Goal: Task Accomplishment & Management: Manage account settings

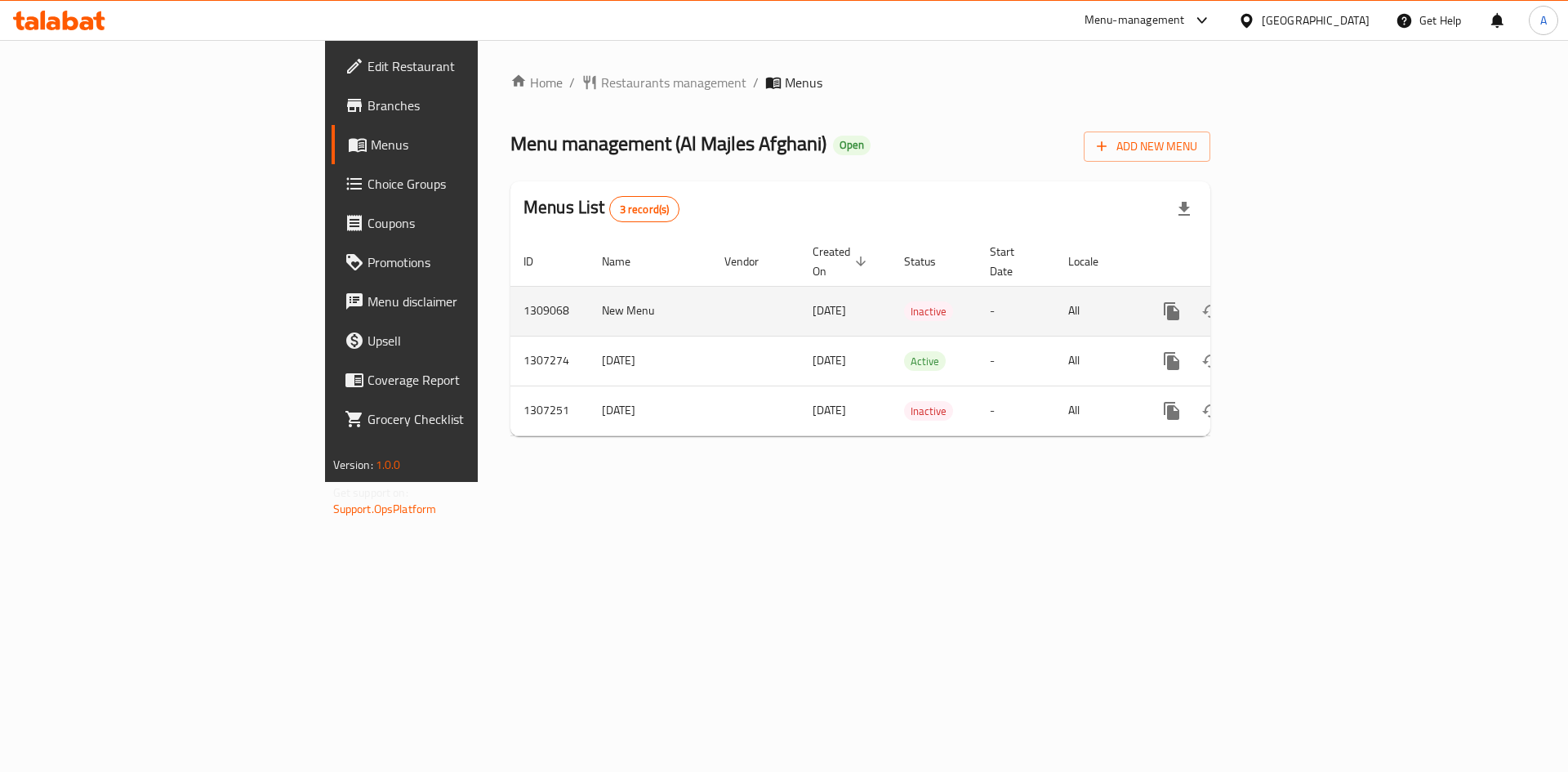
click at [1297, 304] on icon "enhanced table" at bounding box center [1289, 311] width 14 height 14
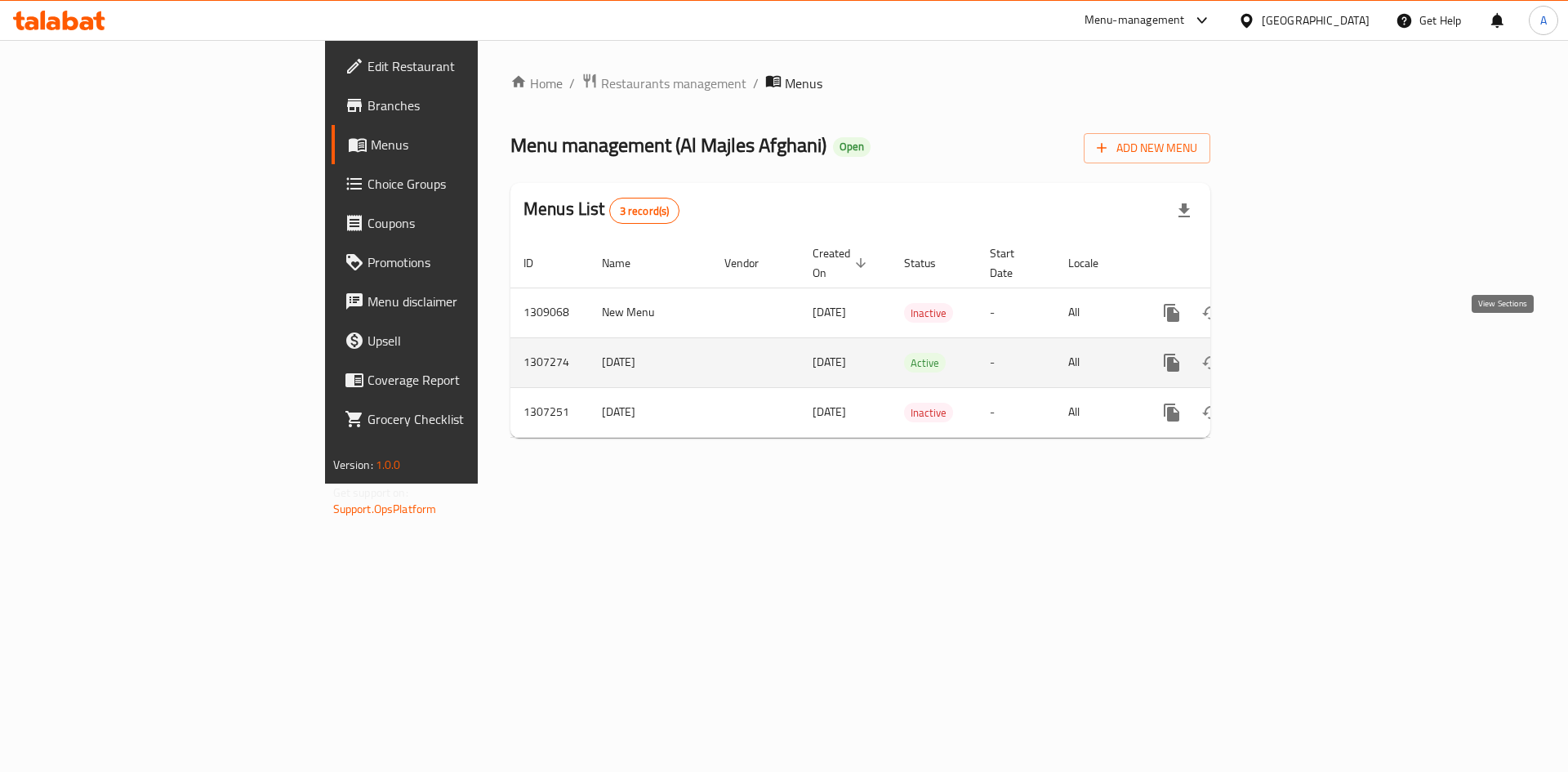
click at [1297, 355] on icon "enhanced table" at bounding box center [1289, 363] width 14 height 14
click at [510, 337] on td "1307274" at bounding box center [549, 362] width 78 height 50
copy td "1307274"
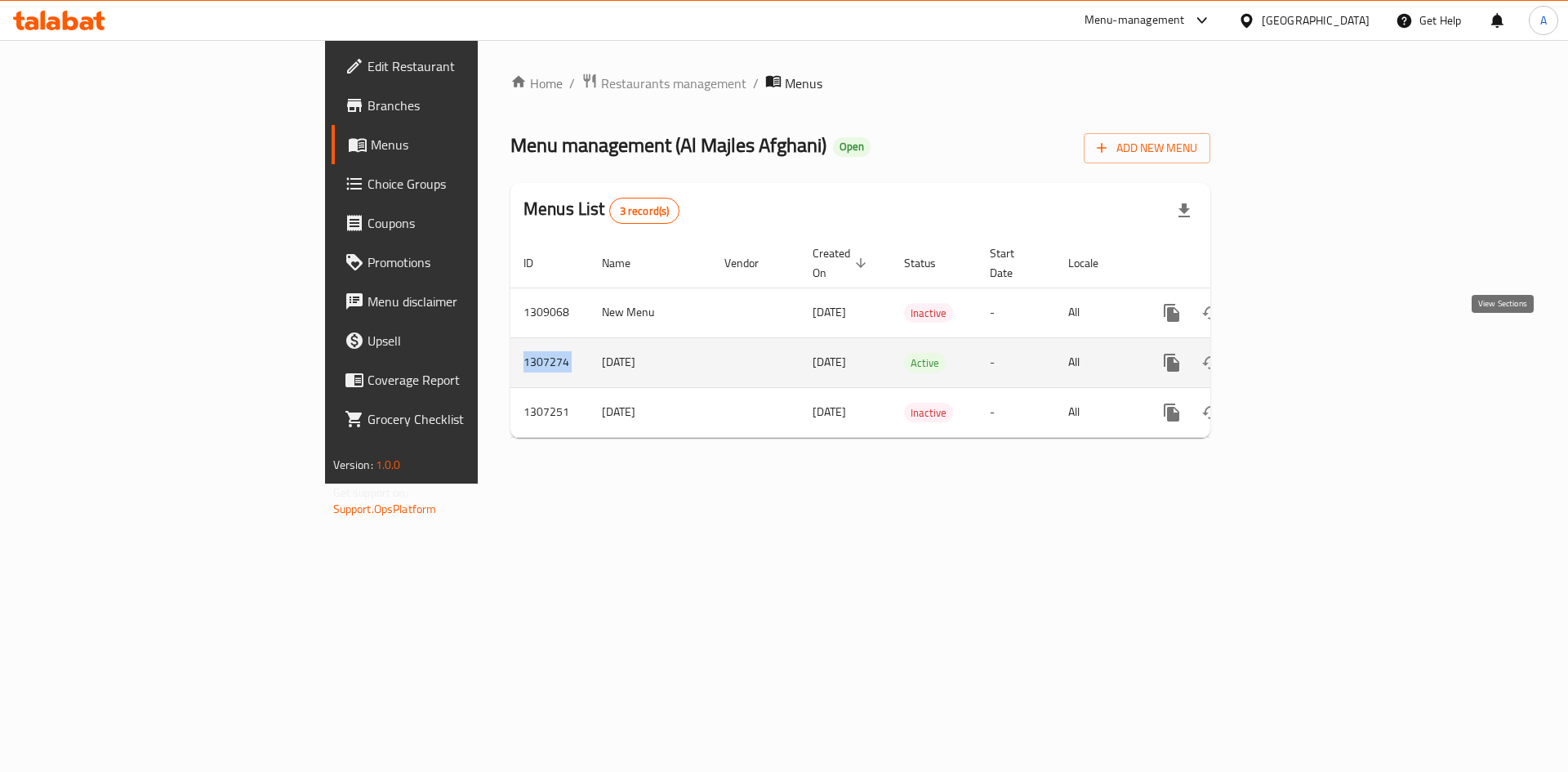
click at [1309, 356] on link "enhanced table" at bounding box center [1288, 362] width 39 height 39
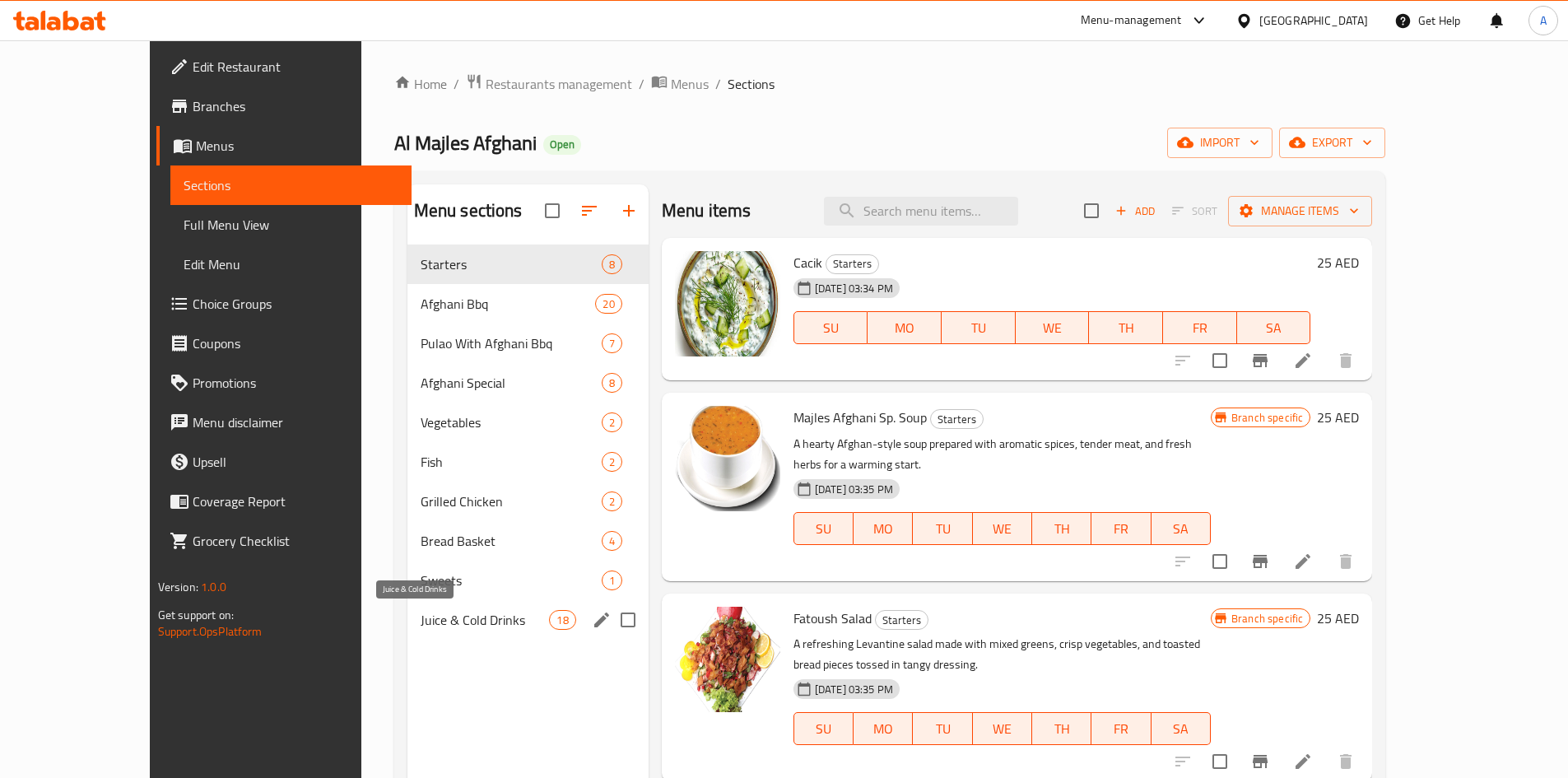
click at [421, 619] on span "Juice & Cold Drinks" at bounding box center [485, 620] width 129 height 20
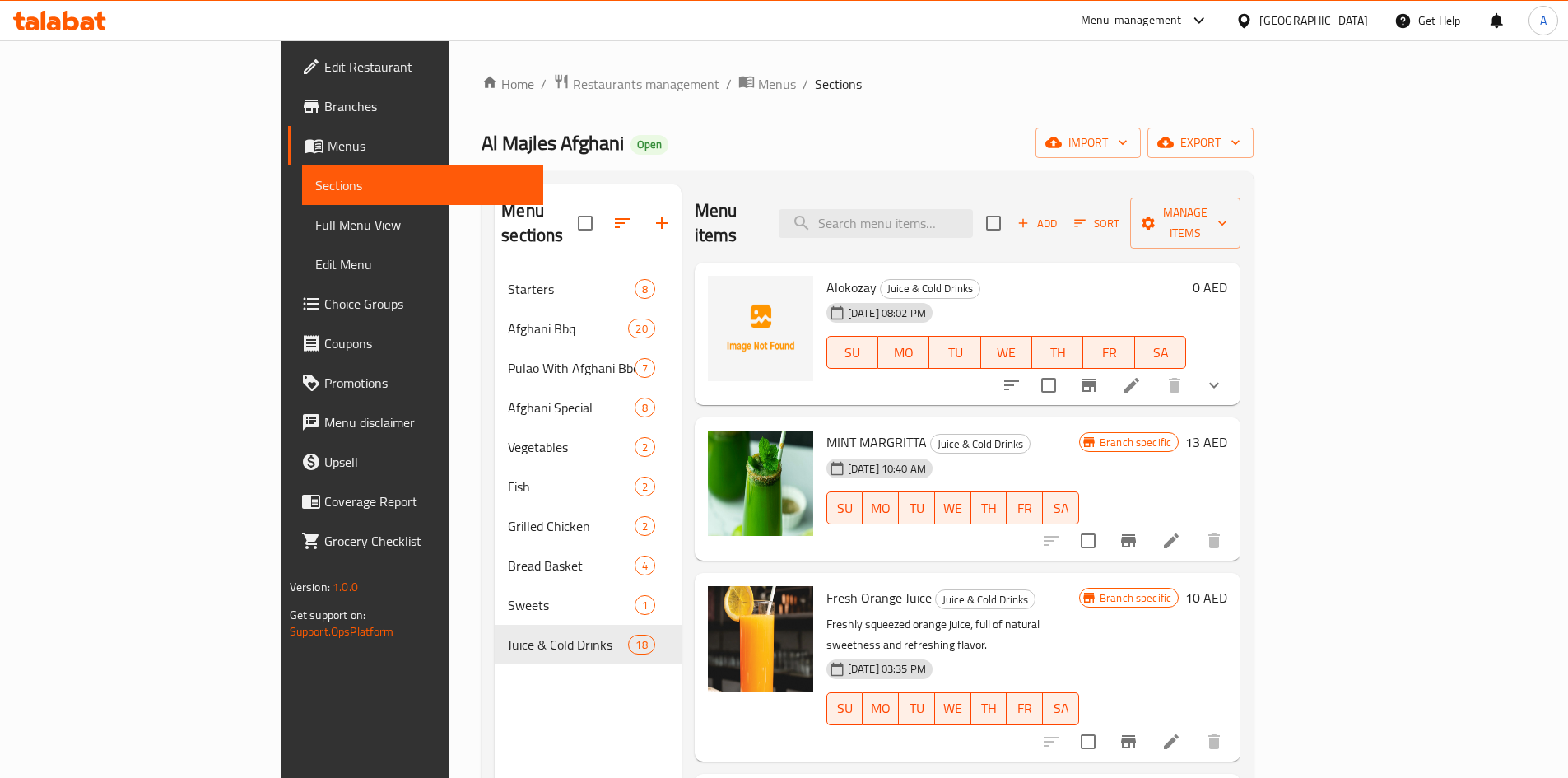
click at [826, 274] on span "Alokozay" at bounding box center [851, 286] width 50 height 25
copy h6 "Alokozay"
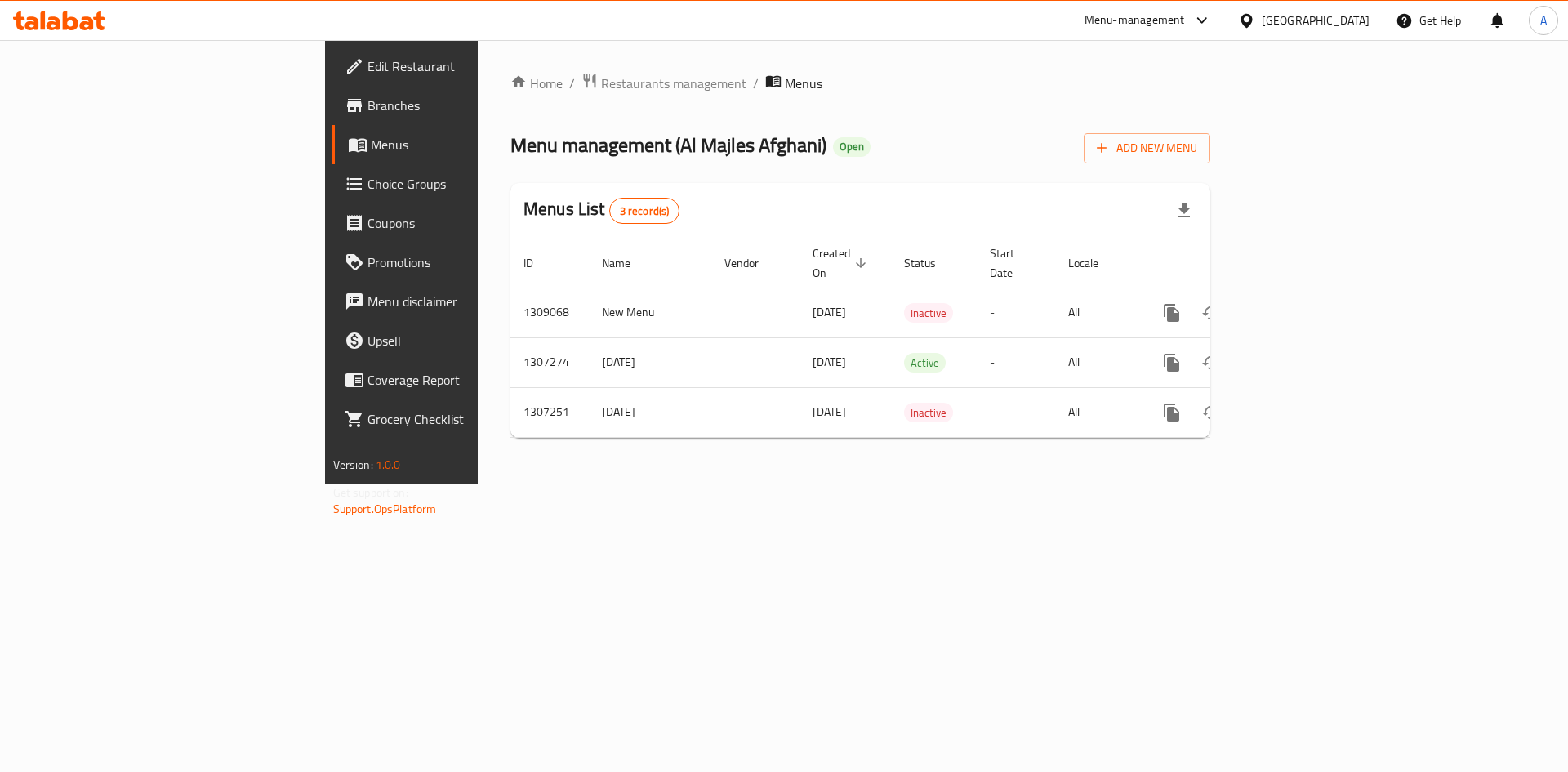
click at [1146, 23] on div "Menu-management" at bounding box center [1134, 21] width 100 height 20
click at [1027, 177] on div "Vendor Portal Radmin" at bounding box center [1037, 180] width 108 height 18
